Goal: Transaction & Acquisition: Purchase product/service

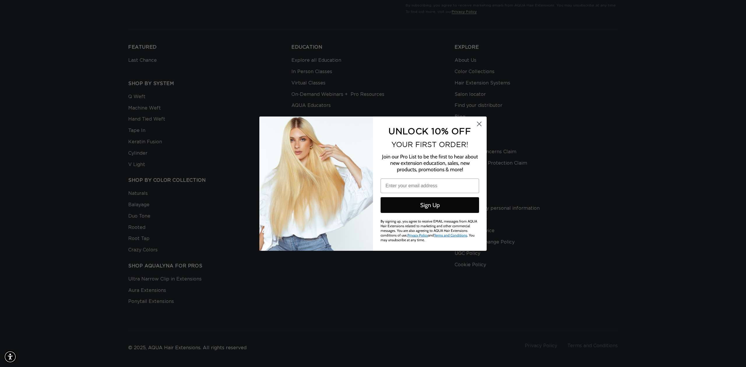
click at [502, 367] on div "Close dialog UNLOCK 10% OFF YOUR FIRST ORDER! Join our Pro List to be the first…" at bounding box center [373, 183] width 746 height 367
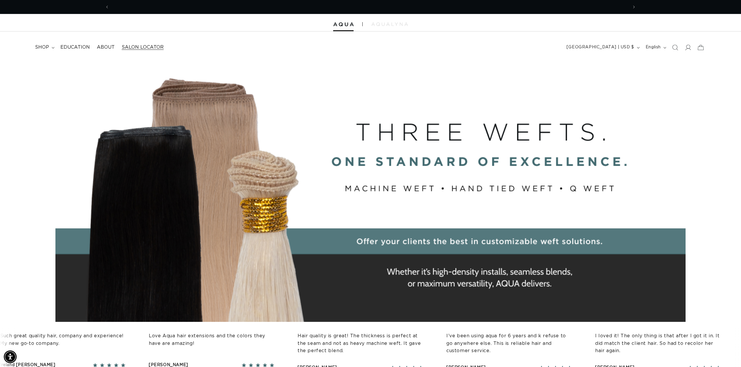
scroll to position [0, 1037]
click at [52, 48] on icon at bounding box center [53, 48] width 3 height 2
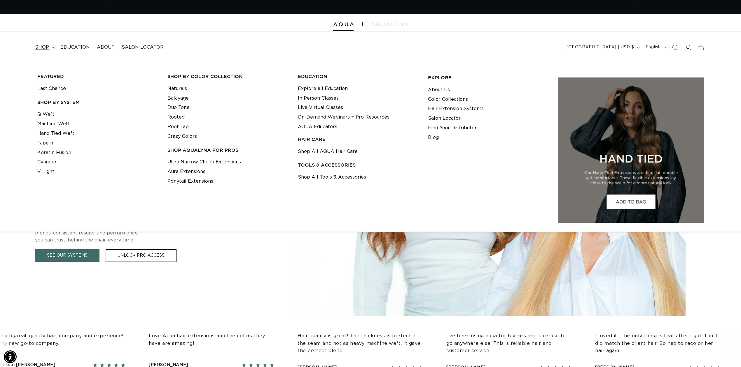
scroll to position [0, 0]
click at [176, 126] on link "Root Tap" at bounding box center [177, 127] width 21 height 10
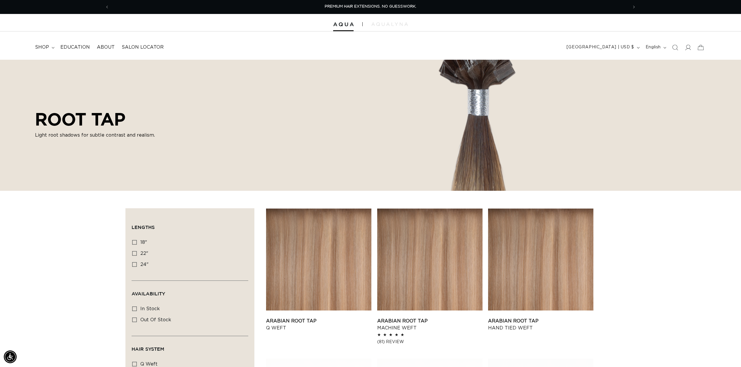
click at [185, 23] on div at bounding box center [370, 22] width 741 height 17
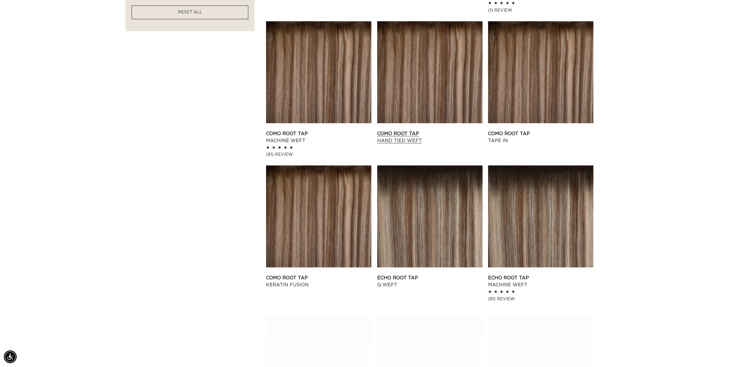
scroll to position [583, 0]
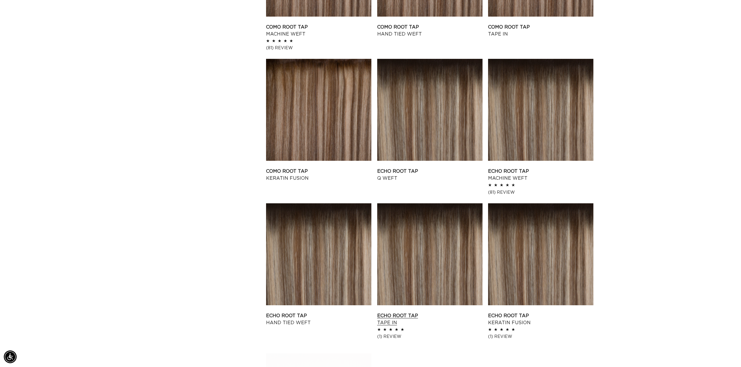
click at [422, 313] on link "Echo Root Tap Tape In" at bounding box center [429, 320] width 105 height 14
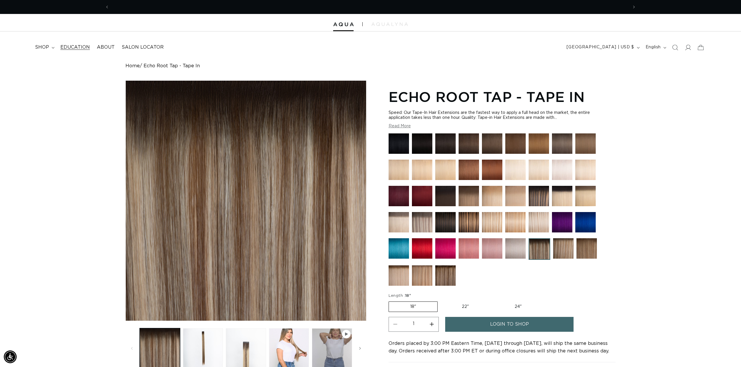
click at [64, 49] on span "Education" at bounding box center [74, 47] width 29 height 6
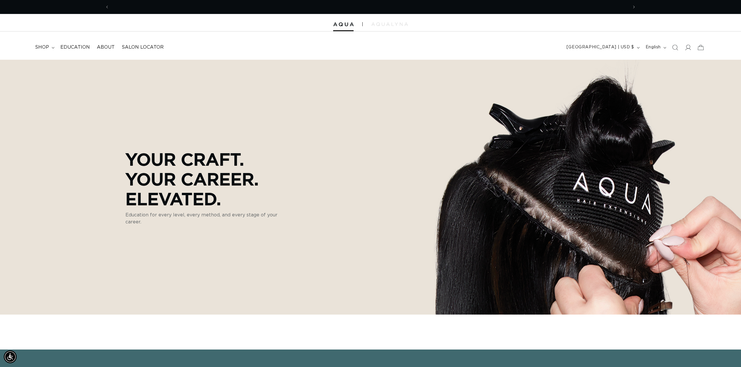
scroll to position [0, 1037]
click at [39, 44] on span "shop" at bounding box center [42, 47] width 14 height 6
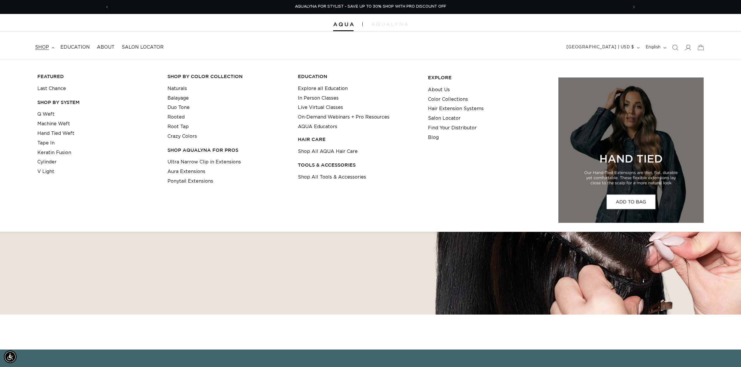
click at [154, 26] on div at bounding box center [370, 22] width 741 height 17
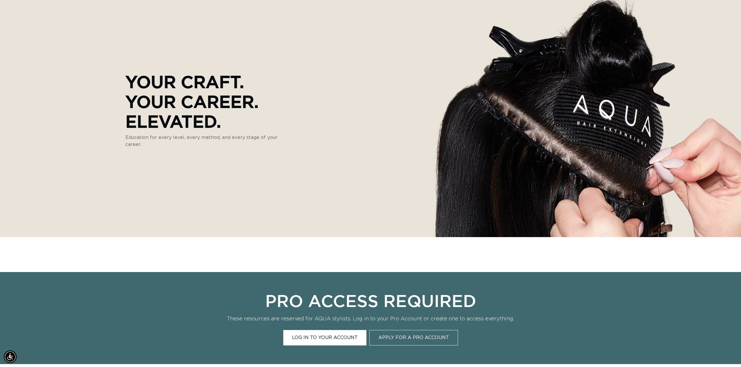
scroll to position [0, 0]
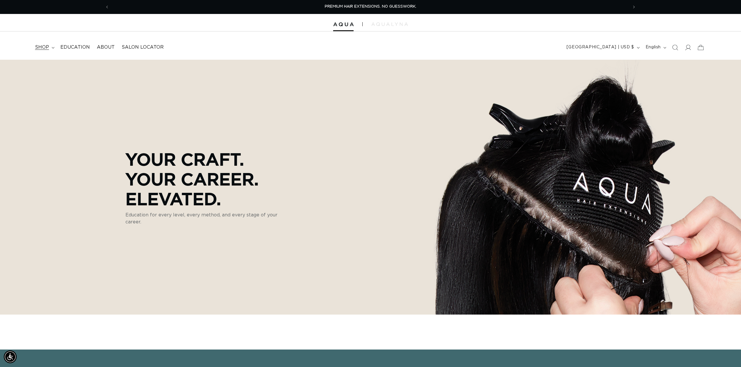
click at [45, 46] on span "shop" at bounding box center [42, 47] width 14 height 6
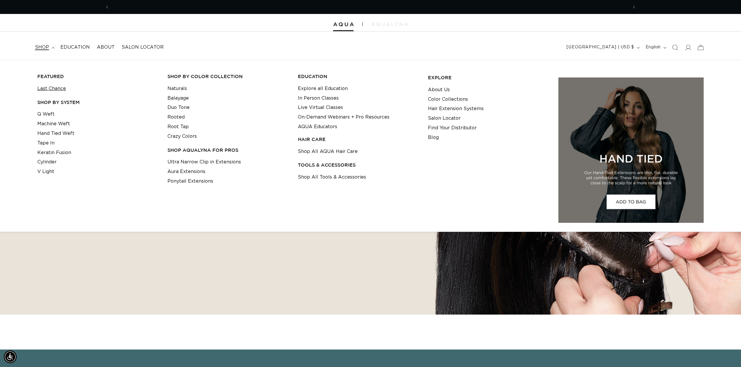
scroll to position [0, 518]
click at [54, 89] on link "Last Chance" at bounding box center [51, 89] width 29 height 10
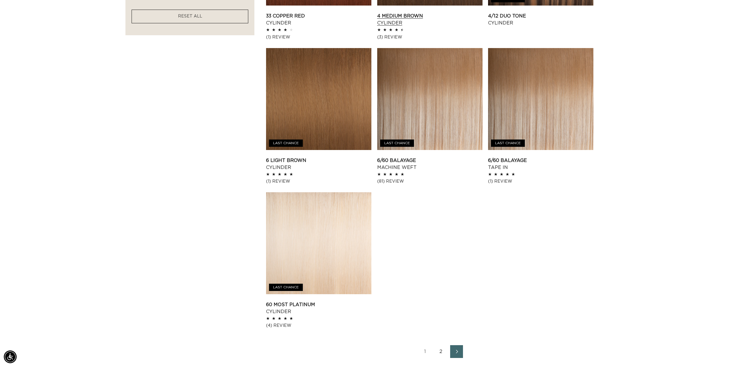
scroll to position [0, 518]
